Goal: Task Accomplishment & Management: Use online tool/utility

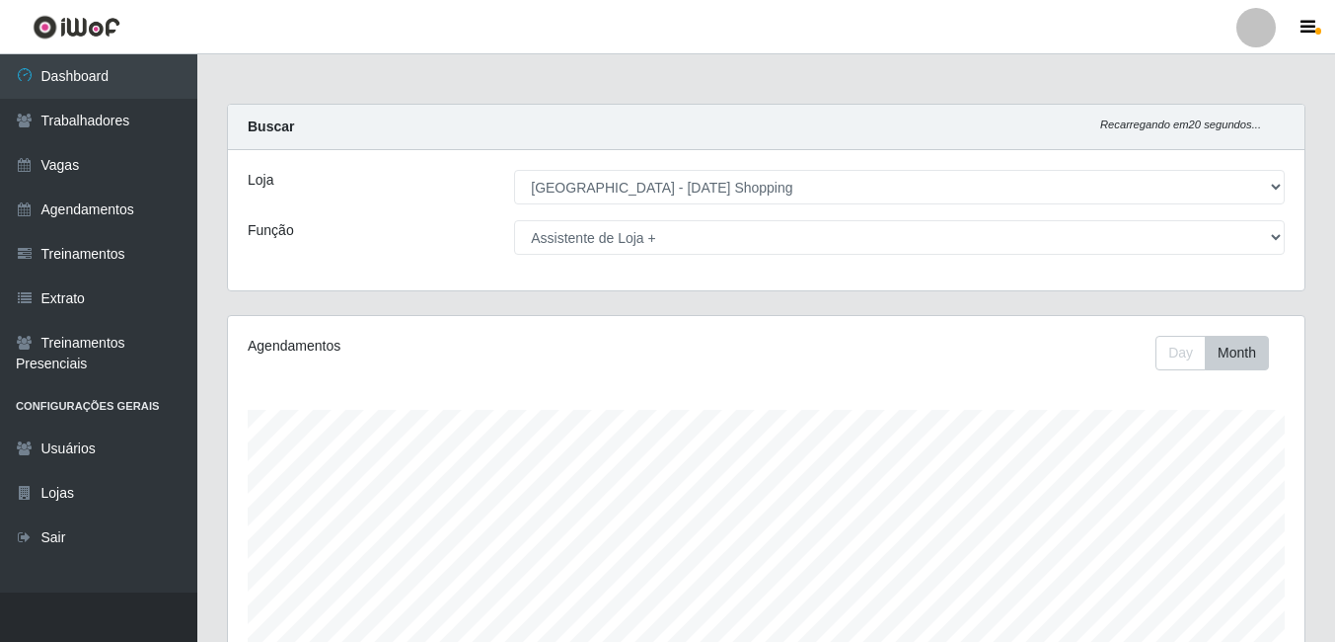
select select "471"
select select "149"
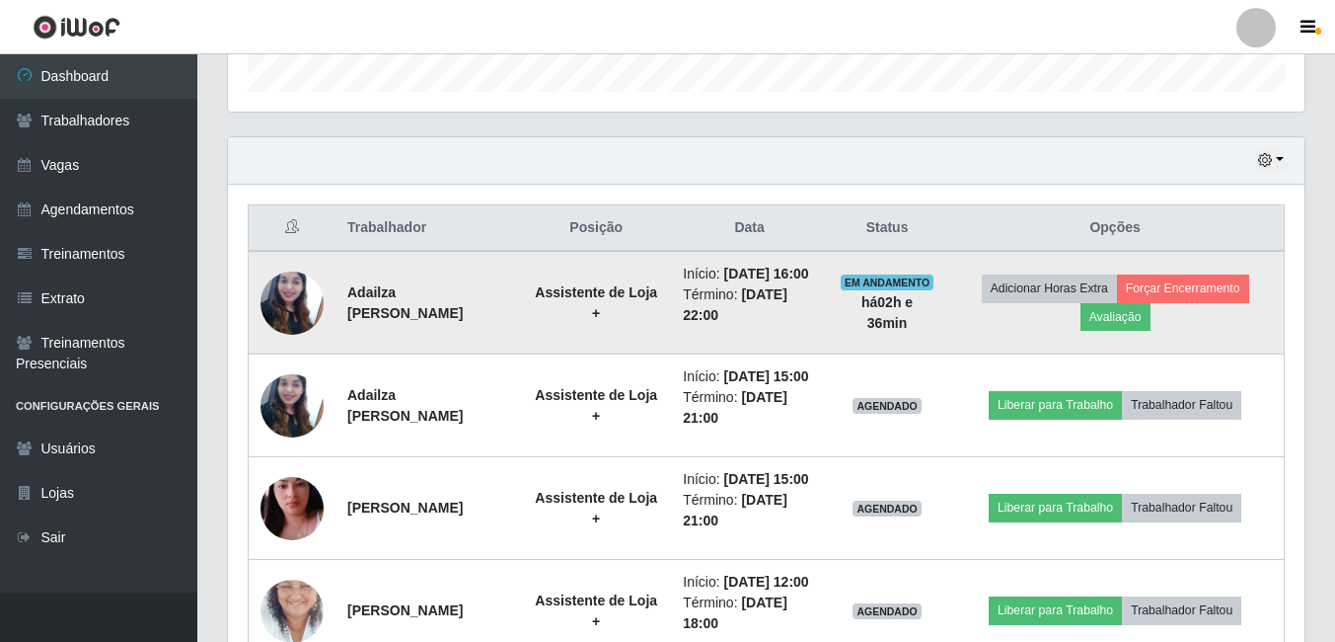
scroll to position [713, 0]
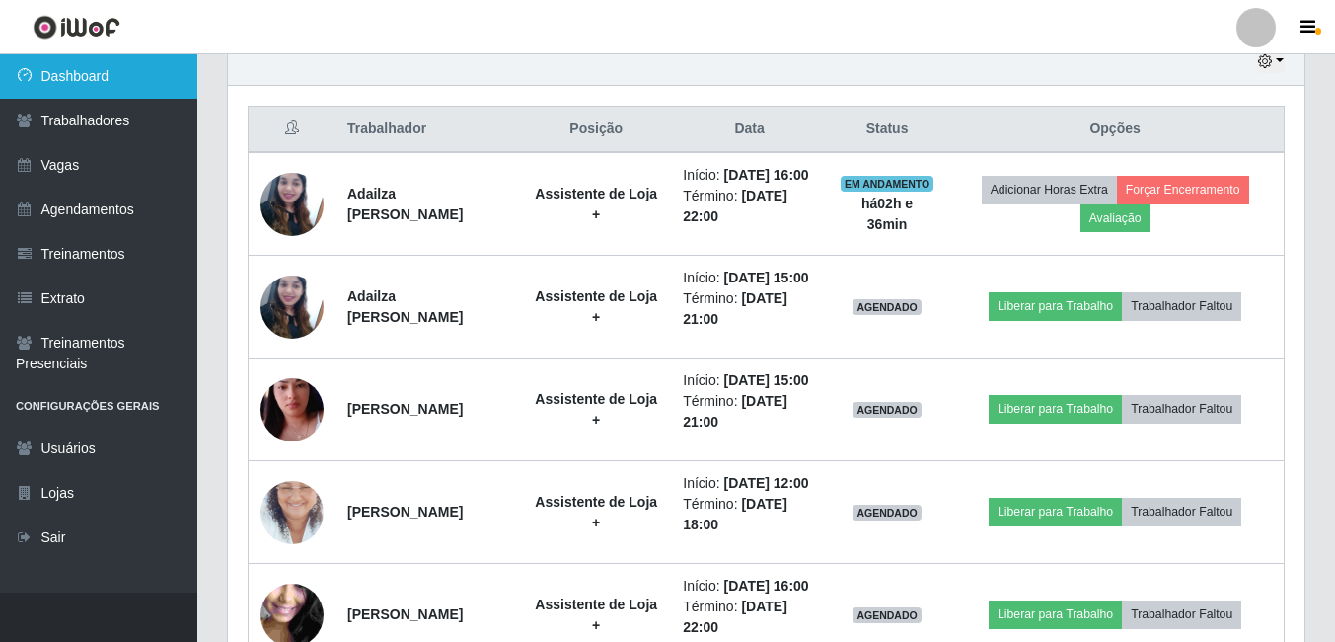
click at [120, 81] on link "Dashboard" at bounding box center [98, 76] width 197 height 44
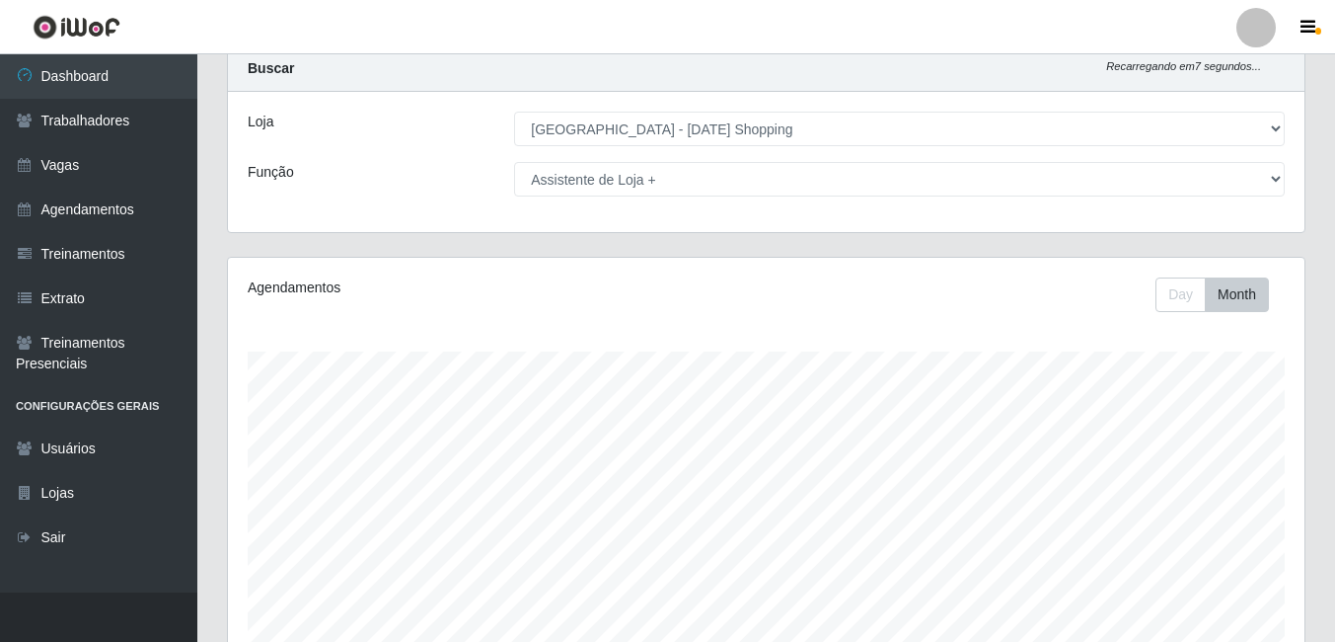
scroll to position [0, 0]
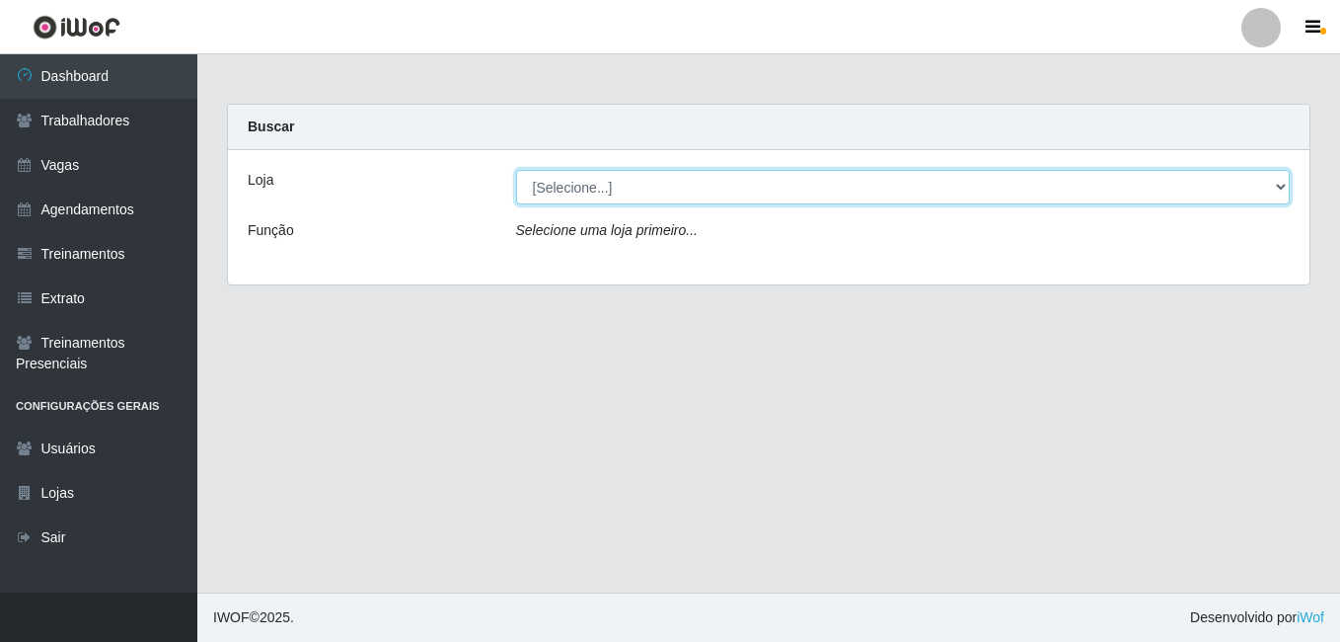
click at [581, 191] on select "[Selecione...] Rio Center - Natal Shopping" at bounding box center [903, 187] width 775 height 35
select select "471"
click at [516, 170] on select "[Selecione...] Rio Center - Natal Shopping" at bounding box center [903, 187] width 775 height 35
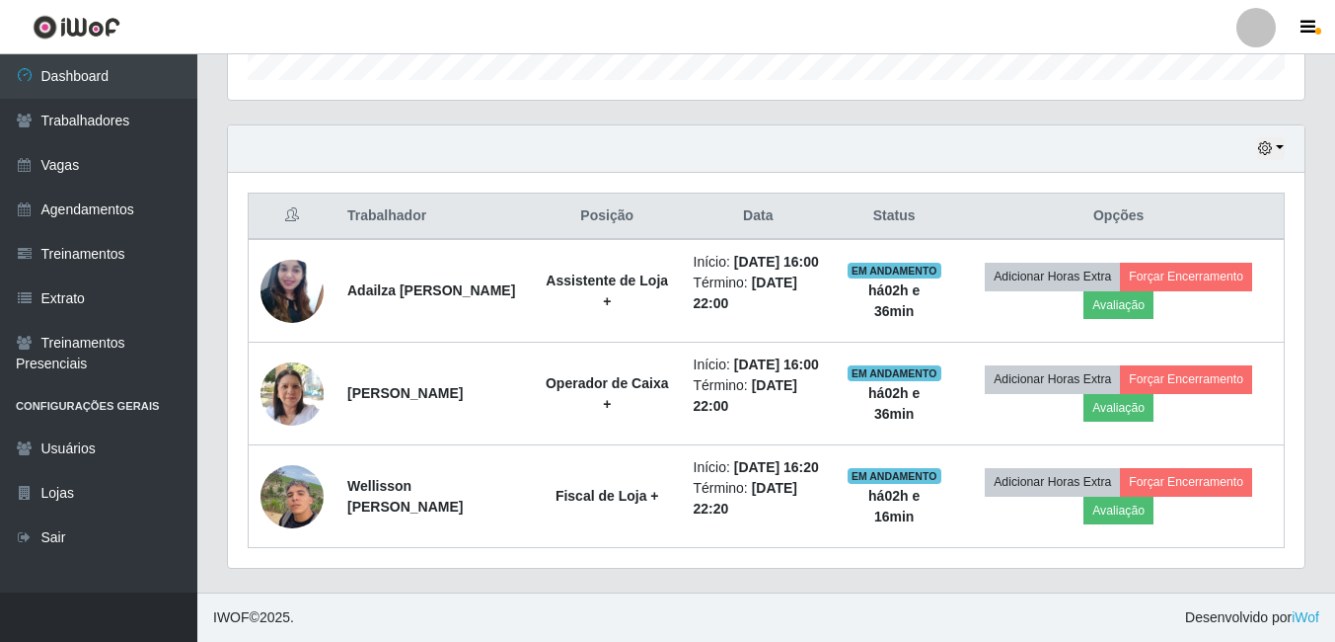
scroll to position [688, 0]
